Goal: Task Accomplishment & Management: Use online tool/utility

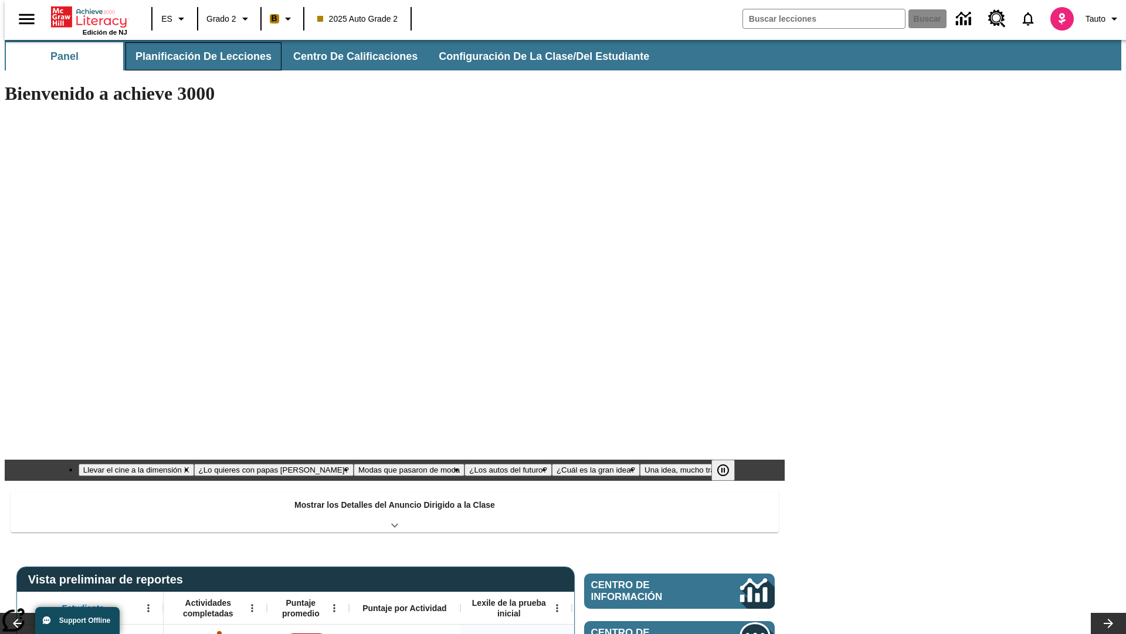
click at [197, 56] on button "Planificación de lecciones" at bounding box center [204, 56] width 156 height 28
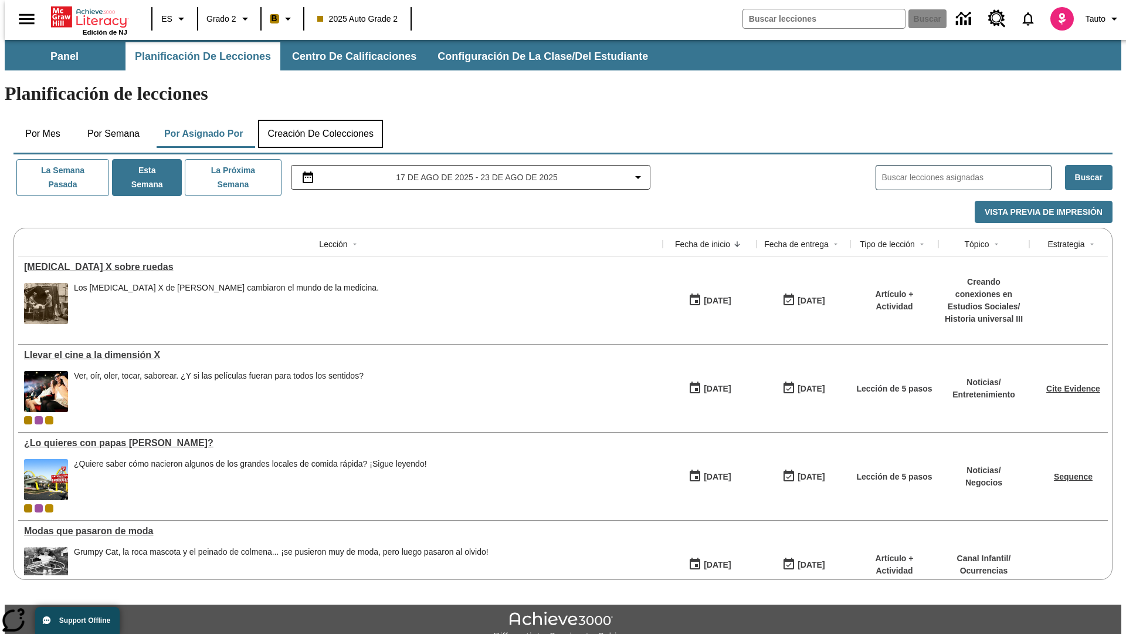
click at [320, 120] on button "Creación de colecciones" at bounding box center [320, 134] width 125 height 28
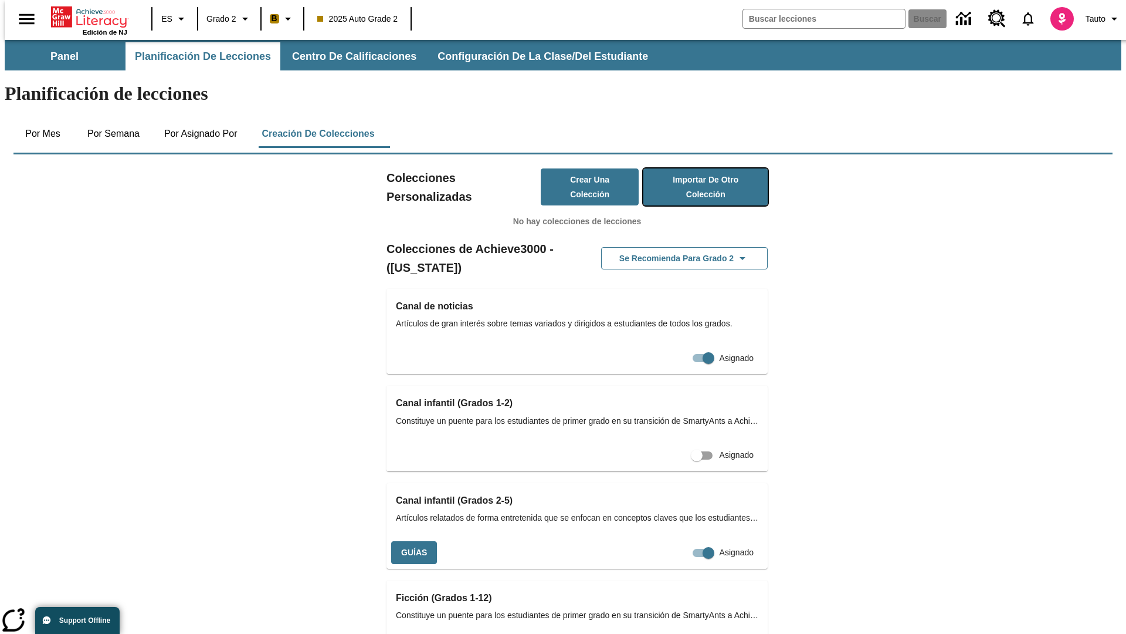
click at [689, 168] on button "Importar de otro Colección" at bounding box center [706, 186] width 124 height 37
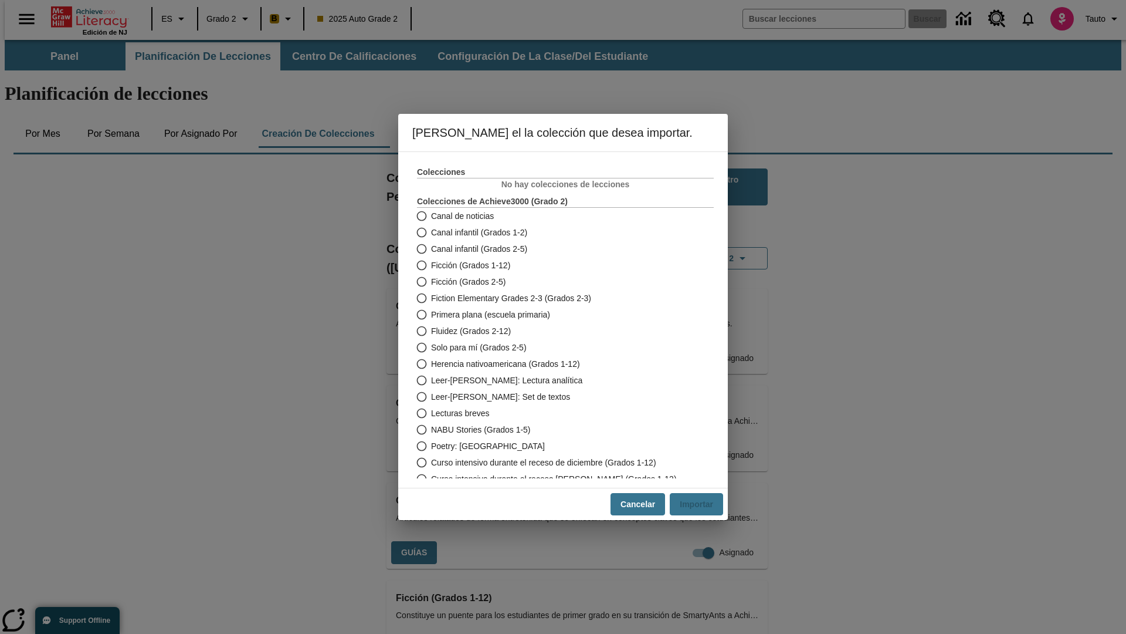
click at [557, 298] on span "Fiction Elementary Grades 2-3 (Grados 2-3)" at bounding box center [511, 298] width 160 height 12
click at [431, 298] on input "Fiction Elementary Grades 2-3 (Grados 2-3)" at bounding box center [421, 298] width 21 height 16
radio input "true"
click at [701, 504] on button "Importar" at bounding box center [696, 504] width 53 height 23
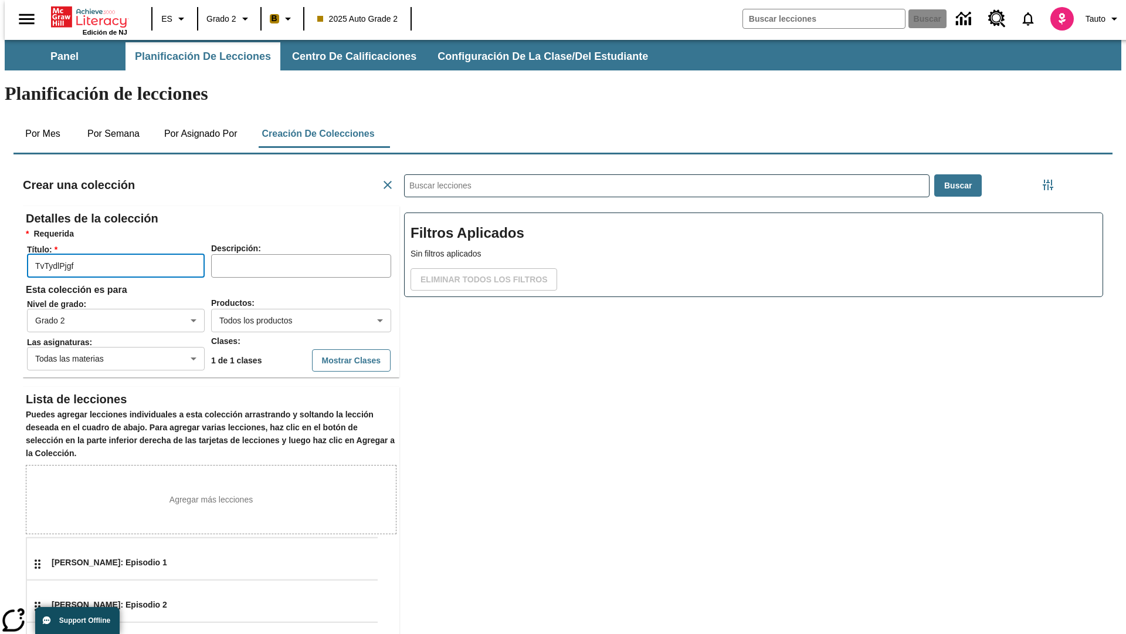
type input "TvTydlPjgf"
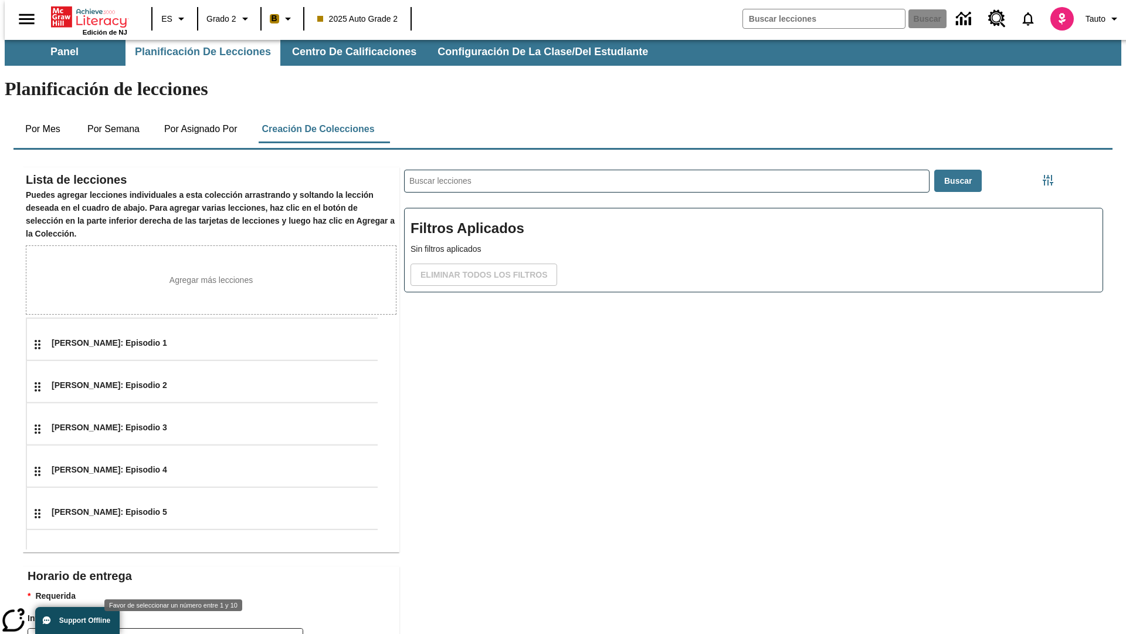
type input "2"
click at [297, 617] on body "Saltar al contenido principal Edición de NJ ES Grado 2 B 2025 Auto Grade 2 Busc…" at bounding box center [563, 403] width 1117 height 736
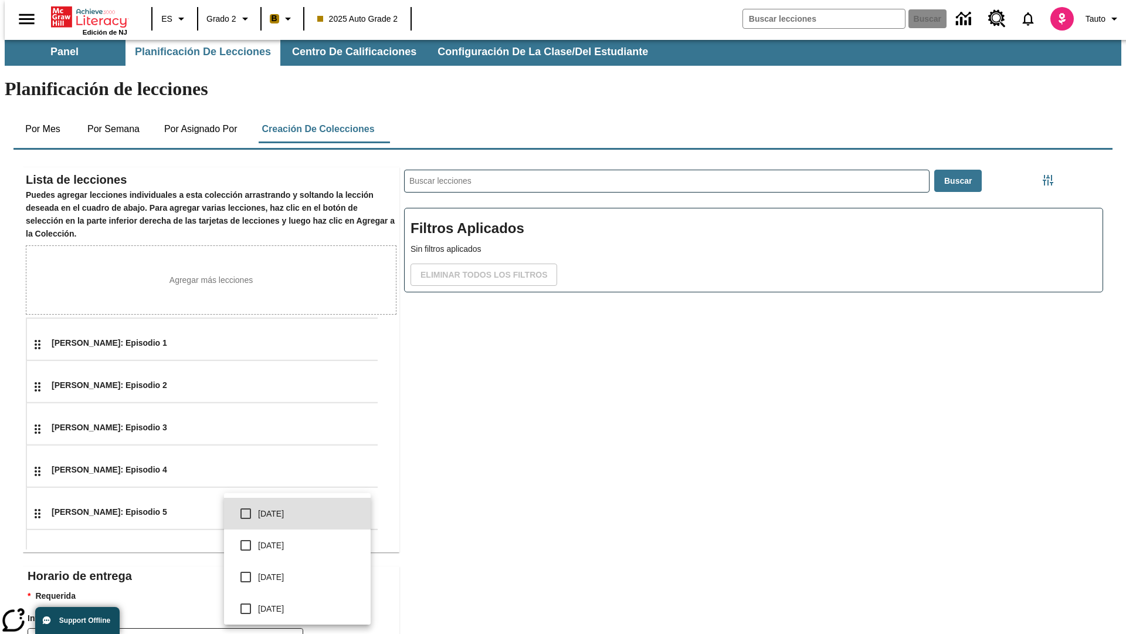
scroll to position [223, 0]
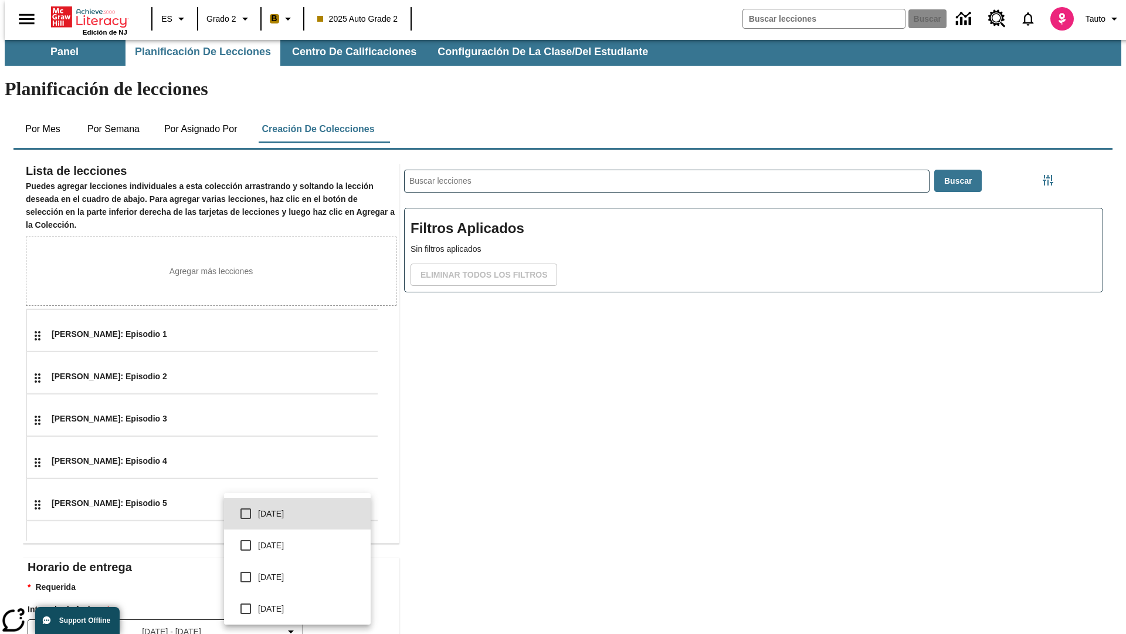
click at [248, 523] on input "checkbox" at bounding box center [245, 513] width 25 height 25
type input "0"
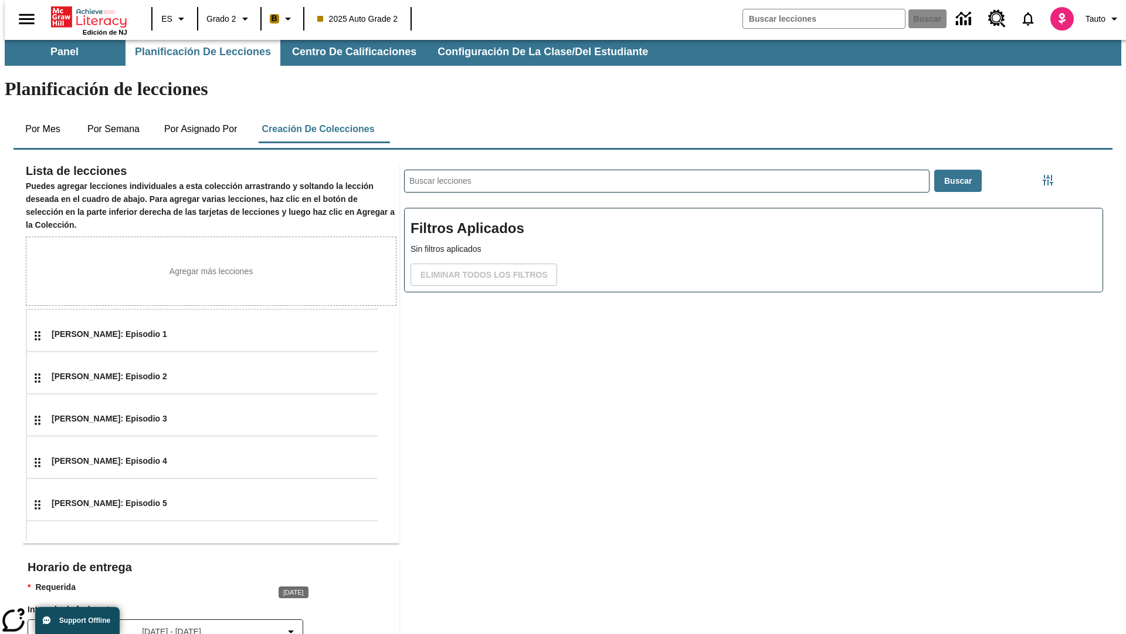
type input "5"
